Goal: Transaction & Acquisition: Purchase product/service

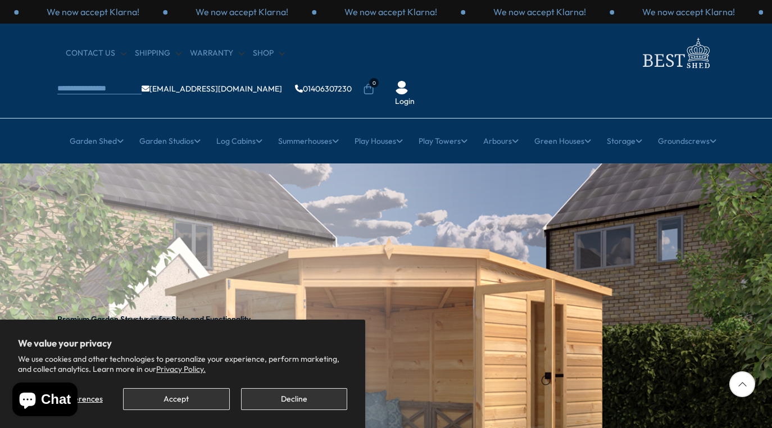
click at [294, 394] on button "Decline" at bounding box center [294, 399] width 106 height 22
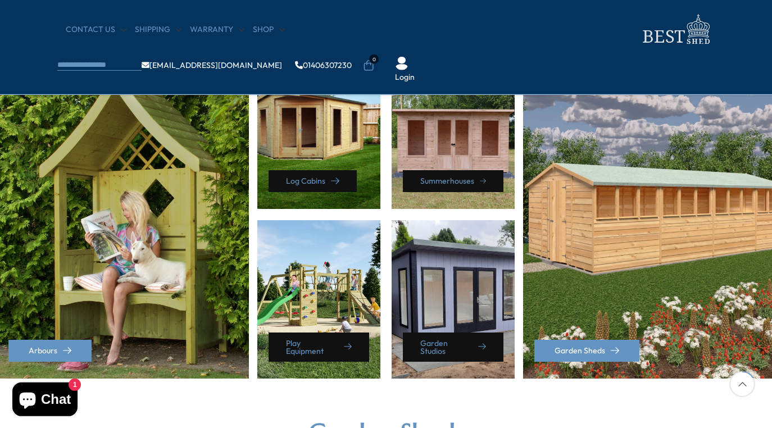
scroll to position [516, 0]
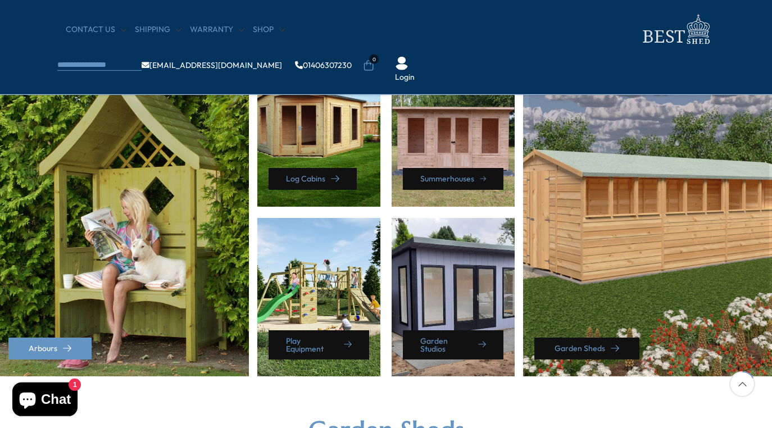
click at [599, 345] on link "Garden Sheds" at bounding box center [586, 349] width 105 height 22
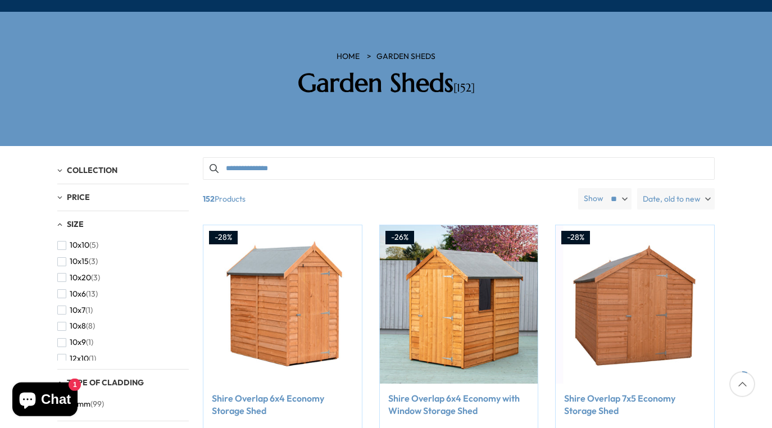
scroll to position [165, 0]
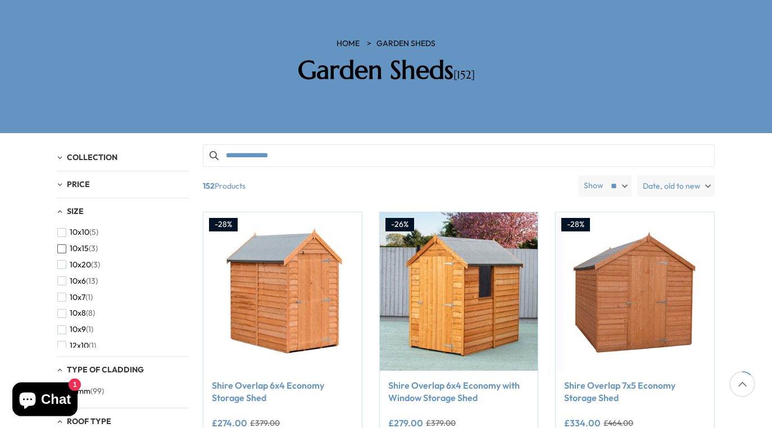
click at [62, 244] on span "button" at bounding box center [61, 248] width 9 height 9
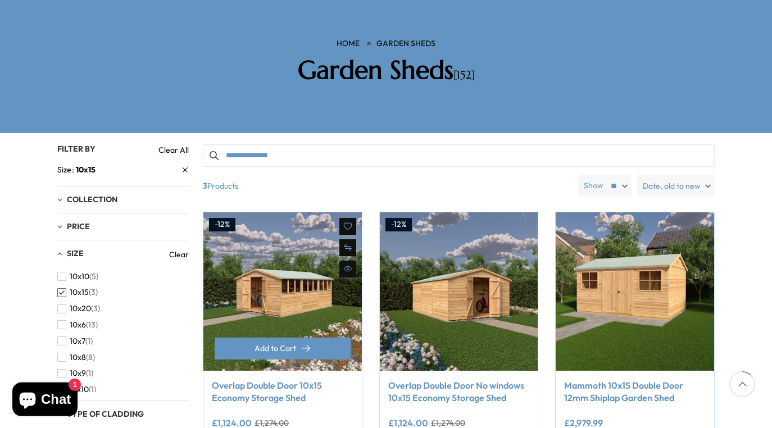
click at [254, 379] on link "Overlap Double Door 10x15 Economy Storage Shed" at bounding box center [283, 391] width 142 height 25
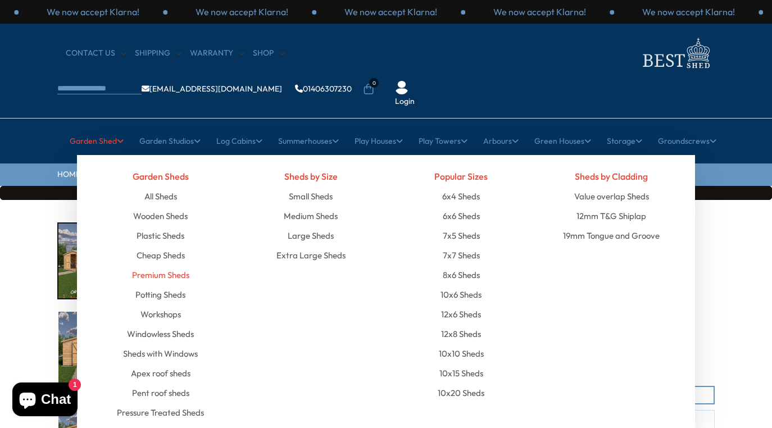
click at [155, 265] on link "Premium Sheds" at bounding box center [160, 275] width 57 height 20
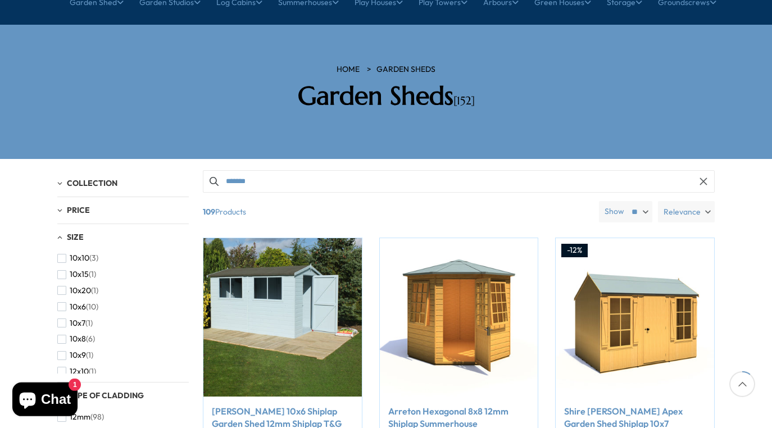
scroll to position [147, 0]
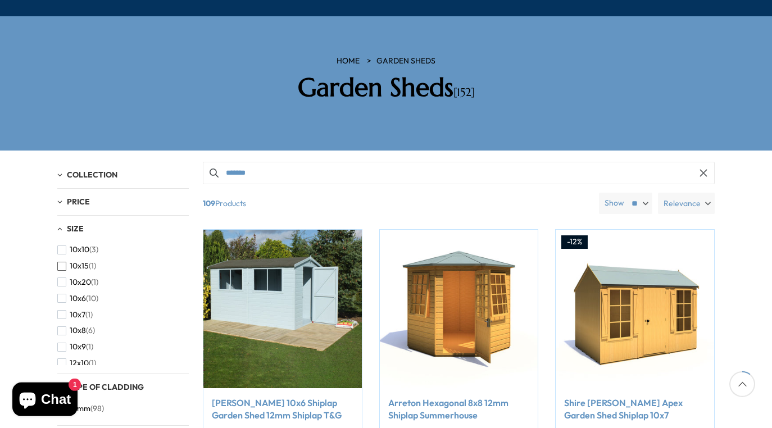
click at [60, 262] on span "button" at bounding box center [61, 266] width 9 height 9
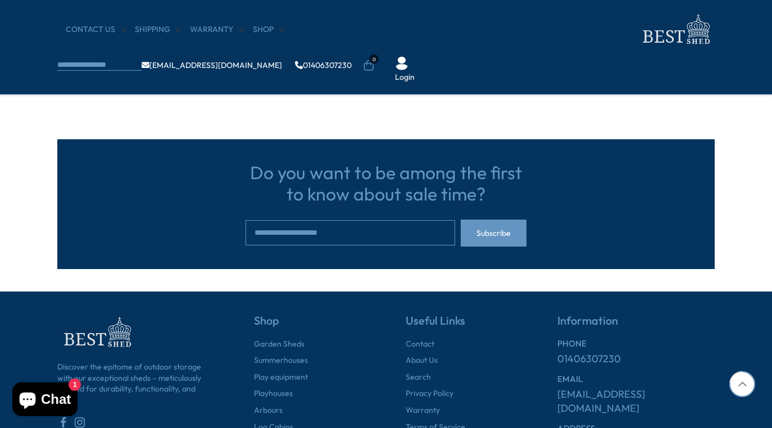
scroll to position [613, 0]
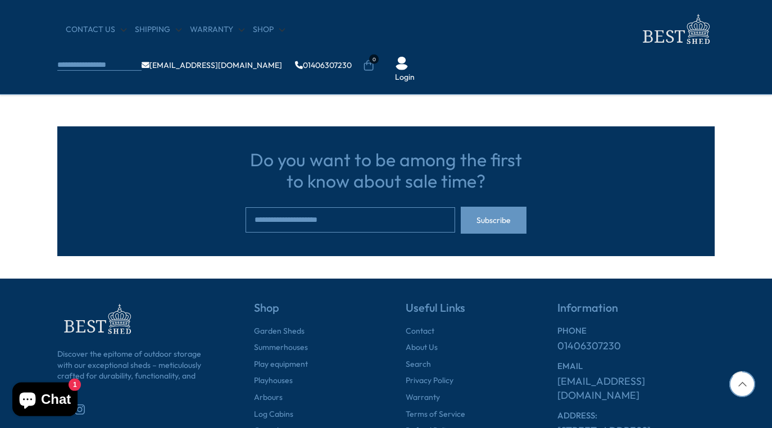
scroll to position [147, 0]
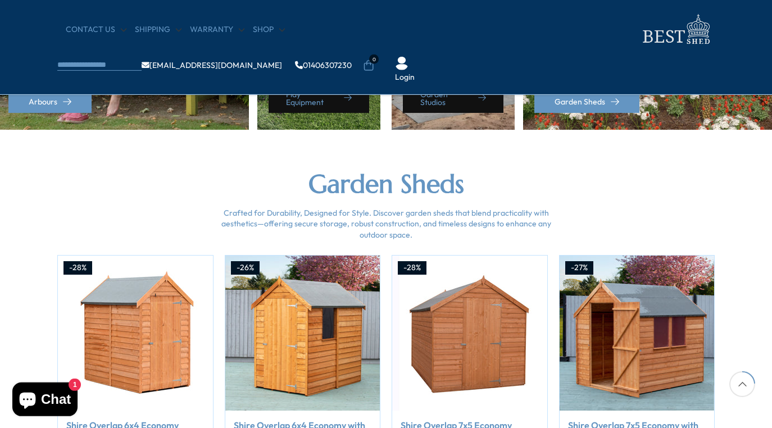
scroll to position [771, 0]
